Goal: Use online tool/utility: Use online tool/utility

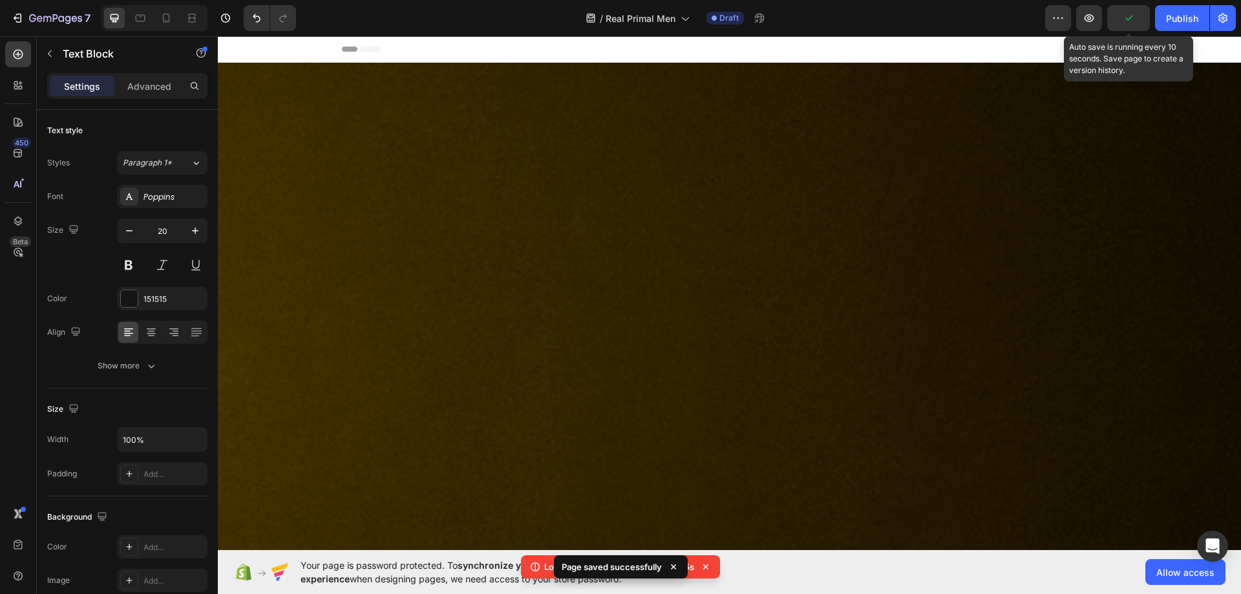
scroll to position [2798, 0]
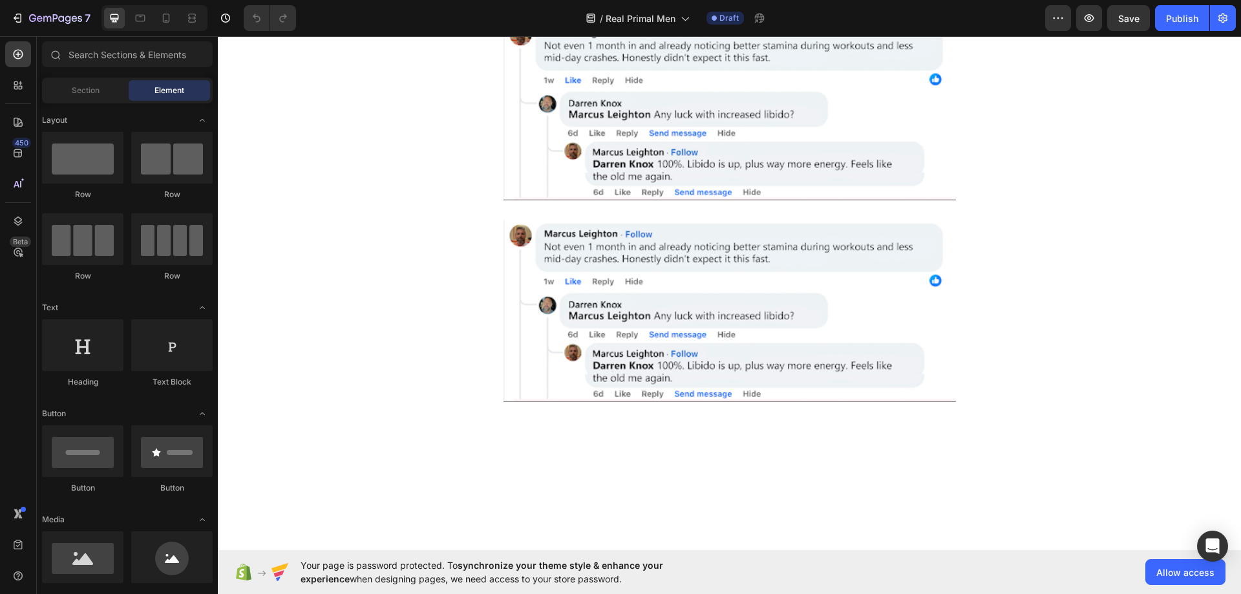
scroll to position [2908, 0]
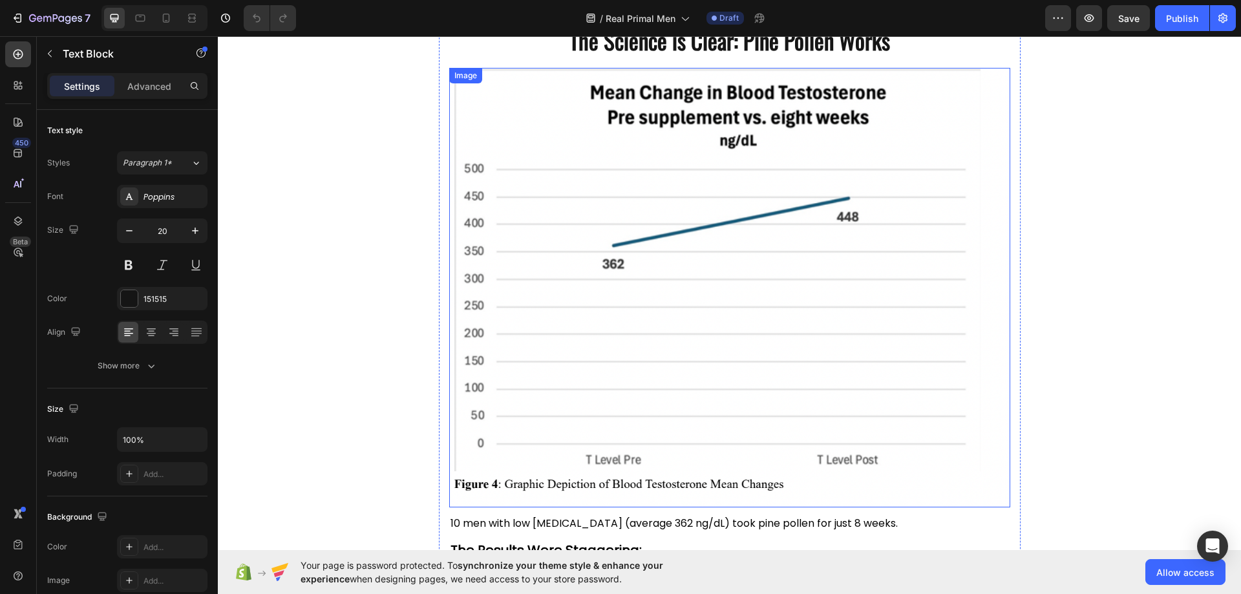
scroll to position [2336, 0]
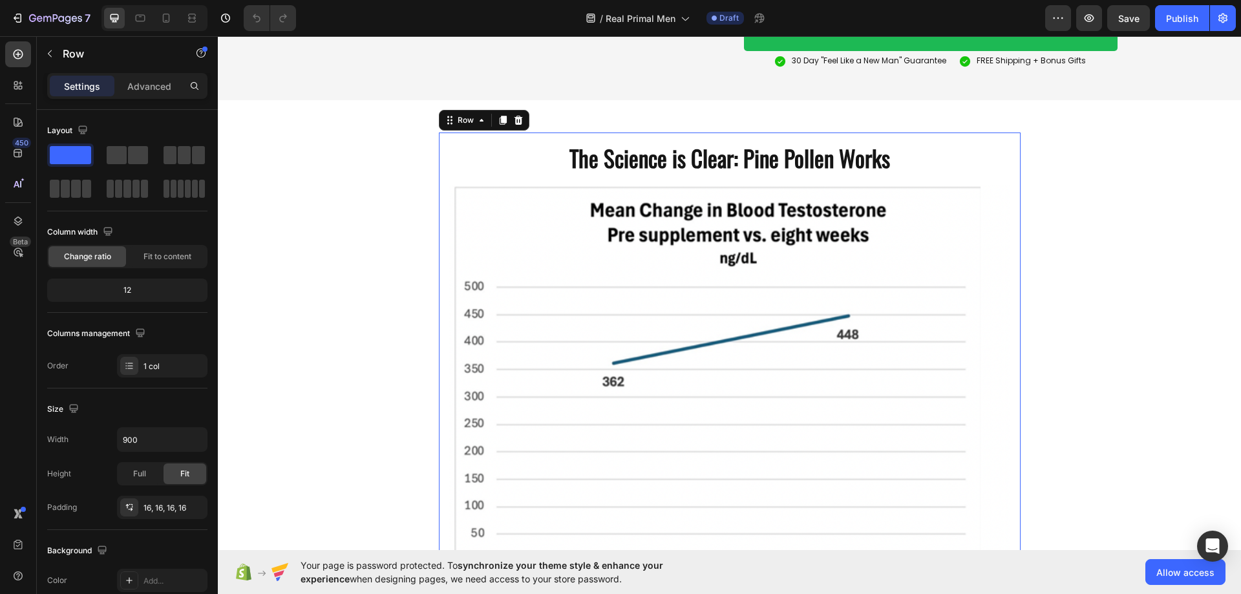
click at [490, 200] on div "The Science is Clear: Pine Pollen Works Heading Image 10 men with low [MEDICAL_…" at bounding box center [729, 475] width 561 height 665
click at [147, 450] on input "900" at bounding box center [162, 439] width 89 height 23
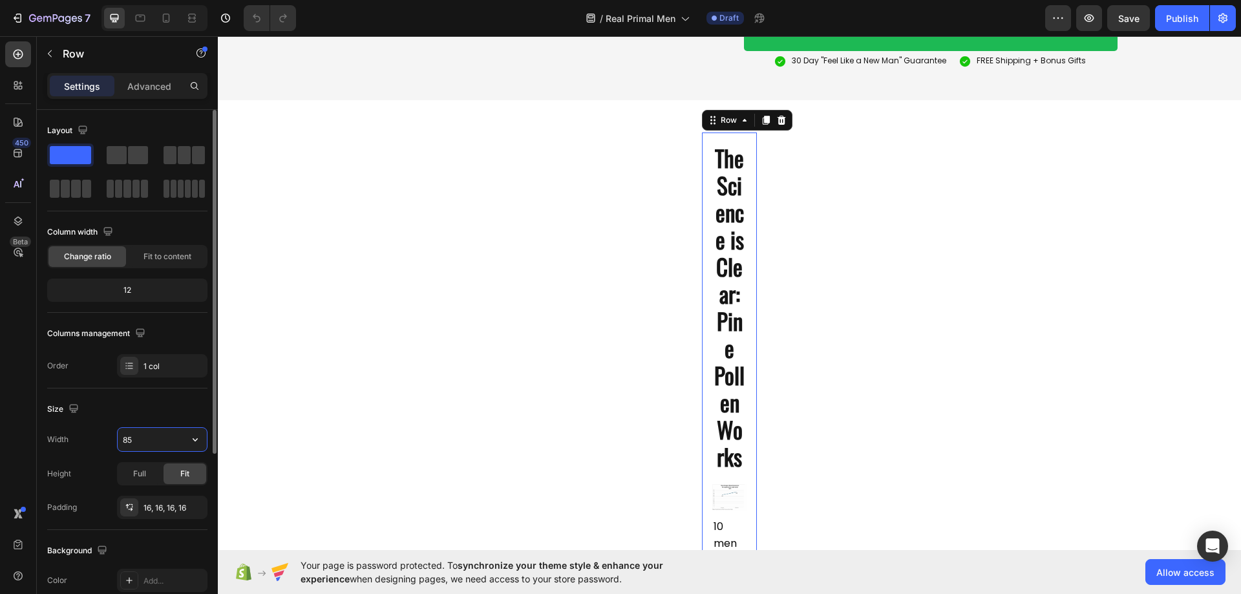
type input "850"
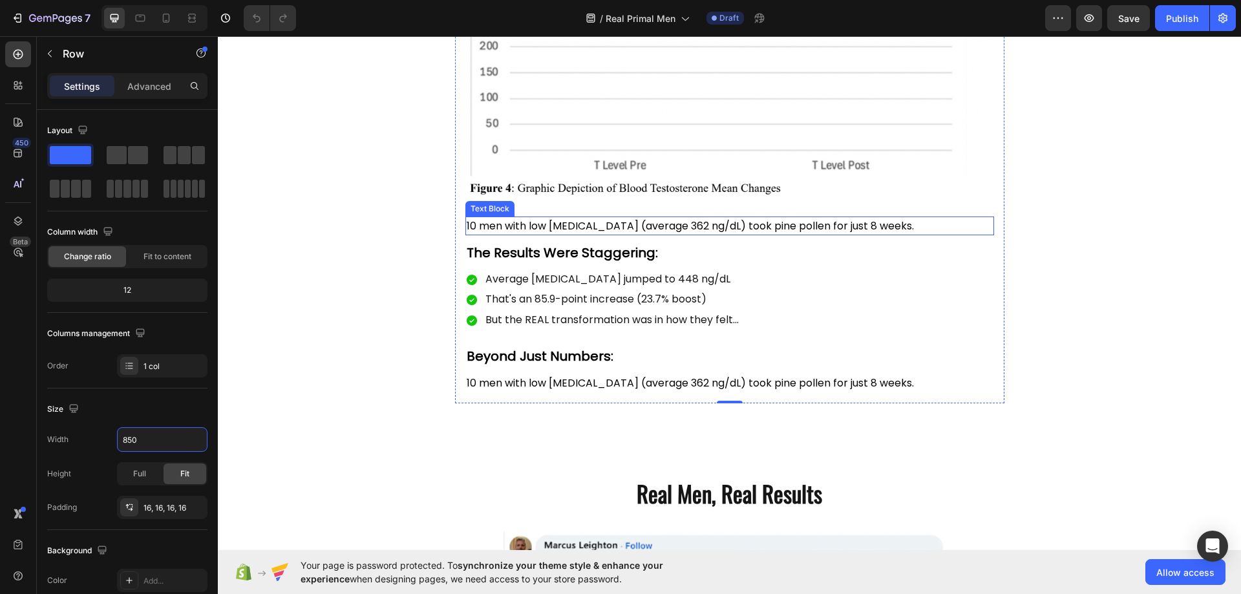
scroll to position [2853, 0]
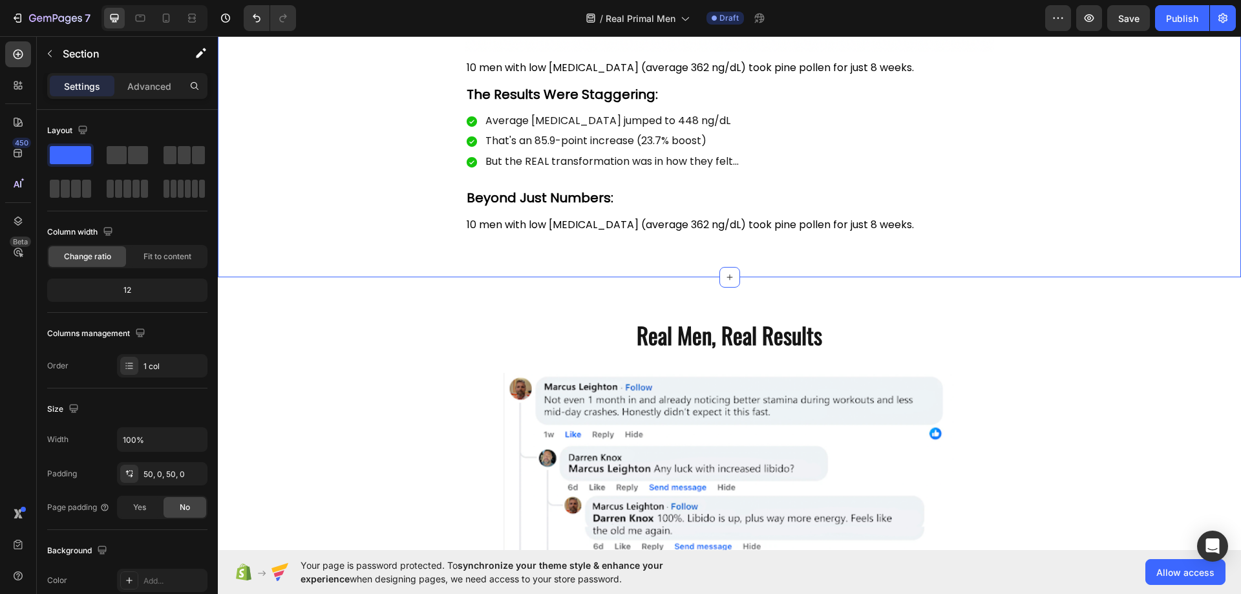
scroll to position [2789, 0]
